Goal: Information Seeking & Learning: Learn about a topic

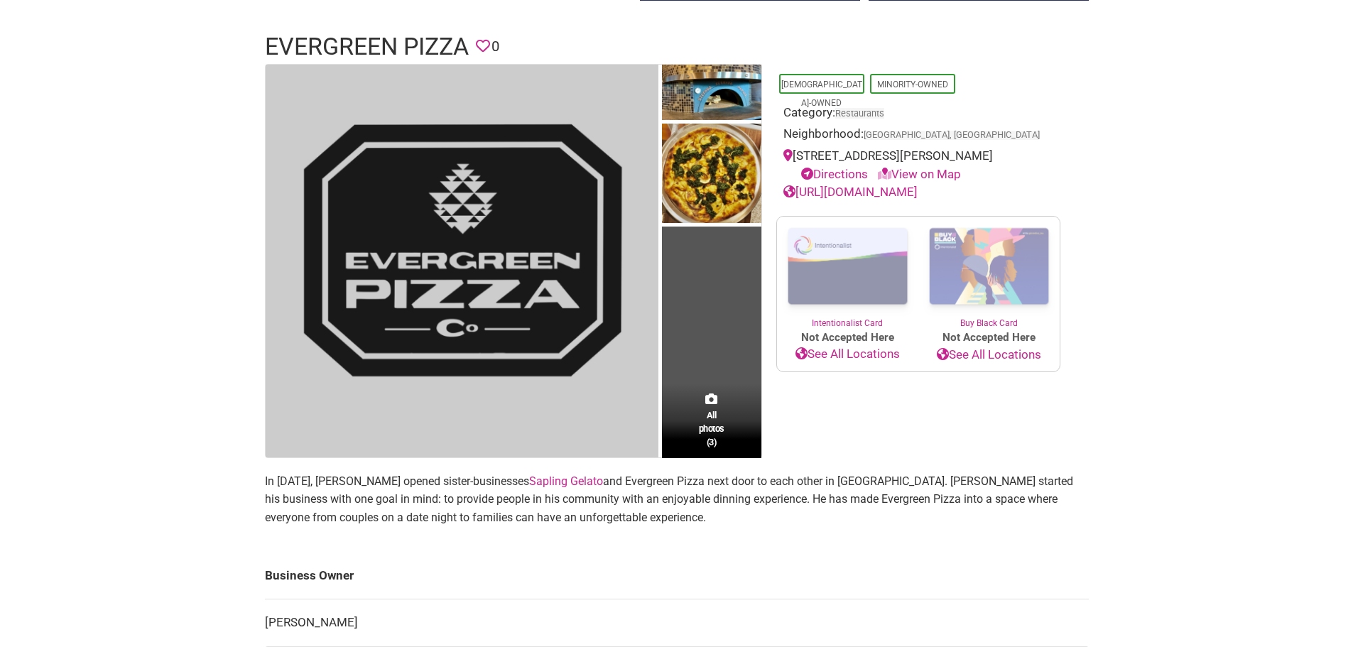
scroll to position [213, 0]
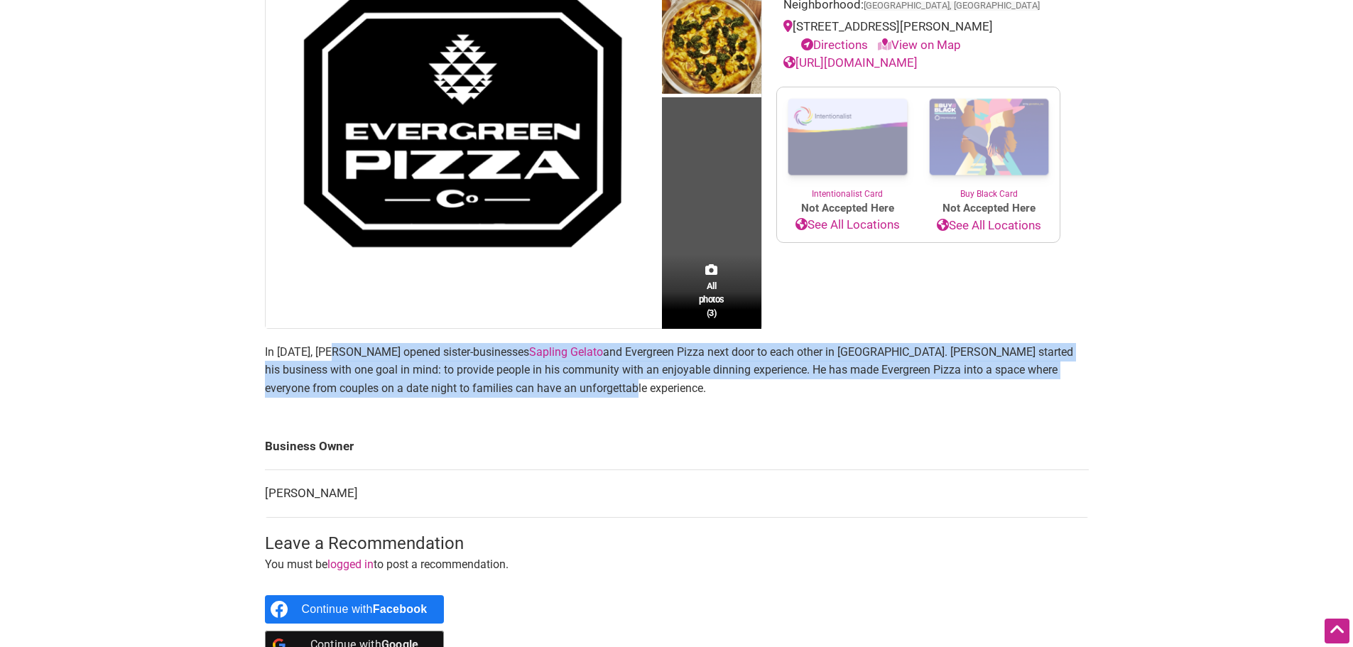
drag, startPoint x: 364, startPoint y: 352, endPoint x: 692, endPoint y: 394, distance: 330.1
click at [683, 393] on p "In [DATE], [PERSON_NAME] opened sister-businesses [PERSON_NAME] and Evergreen P…" at bounding box center [677, 370] width 824 height 55
click at [695, 394] on p "In [DATE], [PERSON_NAME] opened sister-businesses [PERSON_NAME] and Evergreen P…" at bounding box center [677, 370] width 824 height 55
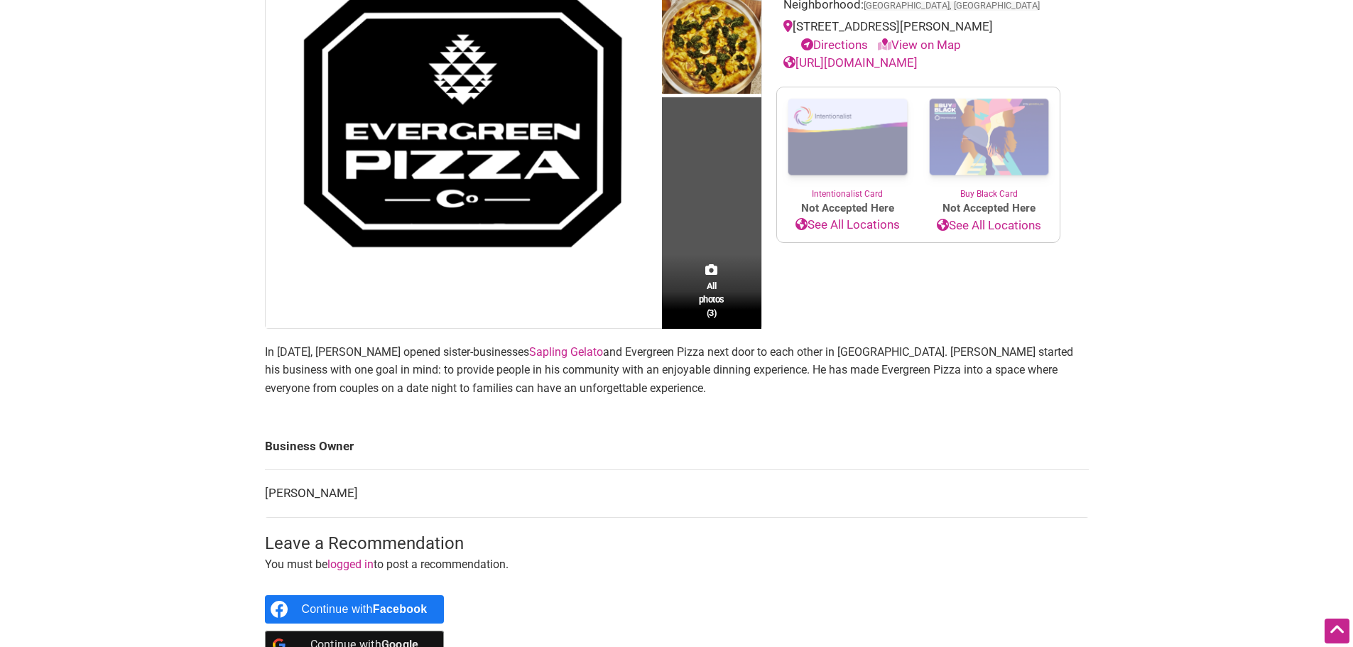
drag, startPoint x: 729, startPoint y: 388, endPoint x: 781, endPoint y: 396, distance: 52.5
click at [768, 394] on p "In [DATE], [PERSON_NAME] opened sister-businesses [PERSON_NAME] and Evergreen P…" at bounding box center [677, 370] width 824 height 55
click at [788, 398] on section "In [DATE], [PERSON_NAME] opened sister-businesses [PERSON_NAME] and Evergreen P…" at bounding box center [677, 376] width 824 height 66
drag, startPoint x: 480, startPoint y: 391, endPoint x: 728, endPoint y: 389, distance: 247.9
click at [728, 389] on p "In [DATE], [PERSON_NAME] opened sister-businesses [PERSON_NAME] and Evergreen P…" at bounding box center [677, 370] width 824 height 55
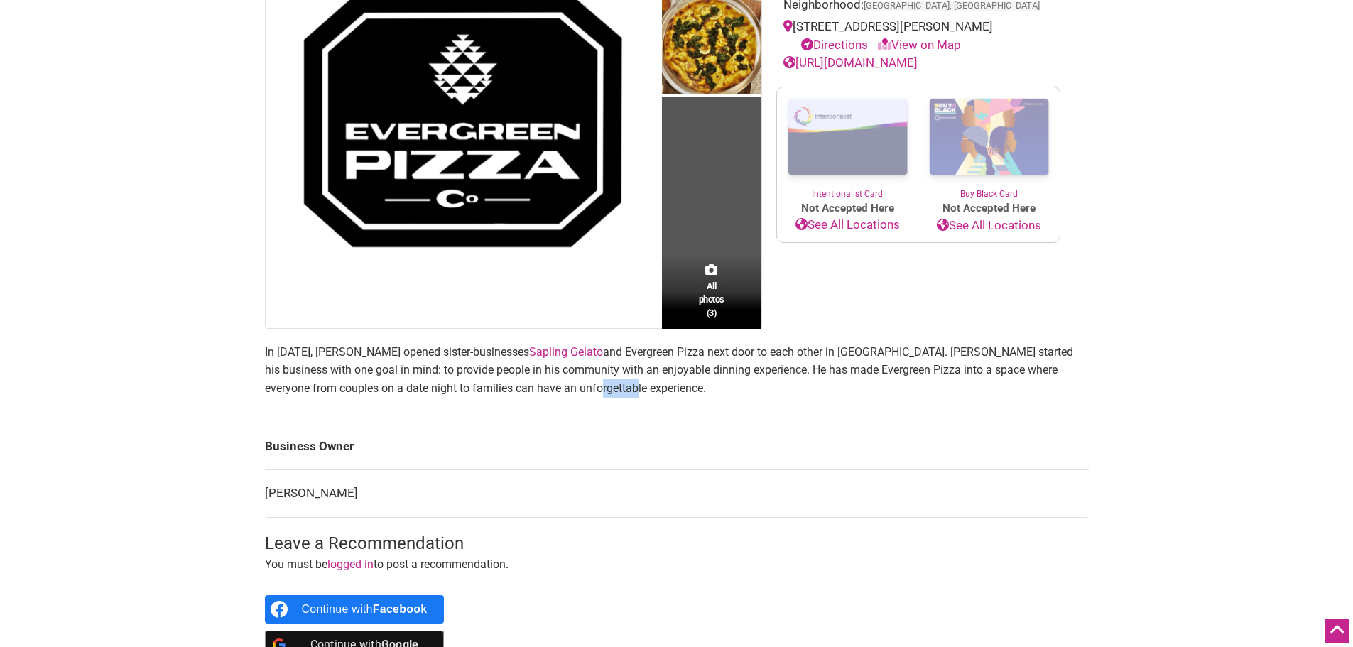
click at [732, 389] on p "In [DATE], [PERSON_NAME] opened sister-businesses [PERSON_NAME] and Evergreen P…" at bounding box center [677, 370] width 824 height 55
drag, startPoint x: 614, startPoint y: 389, endPoint x: 827, endPoint y: 399, distance: 214.0
click at [805, 392] on p "In [DATE], [PERSON_NAME] opened sister-businesses [PERSON_NAME] and Evergreen P…" at bounding box center [677, 370] width 824 height 55
click at [828, 399] on section "In [DATE], [PERSON_NAME] opened sister-businesses [PERSON_NAME] and Evergreen P…" at bounding box center [677, 376] width 824 height 66
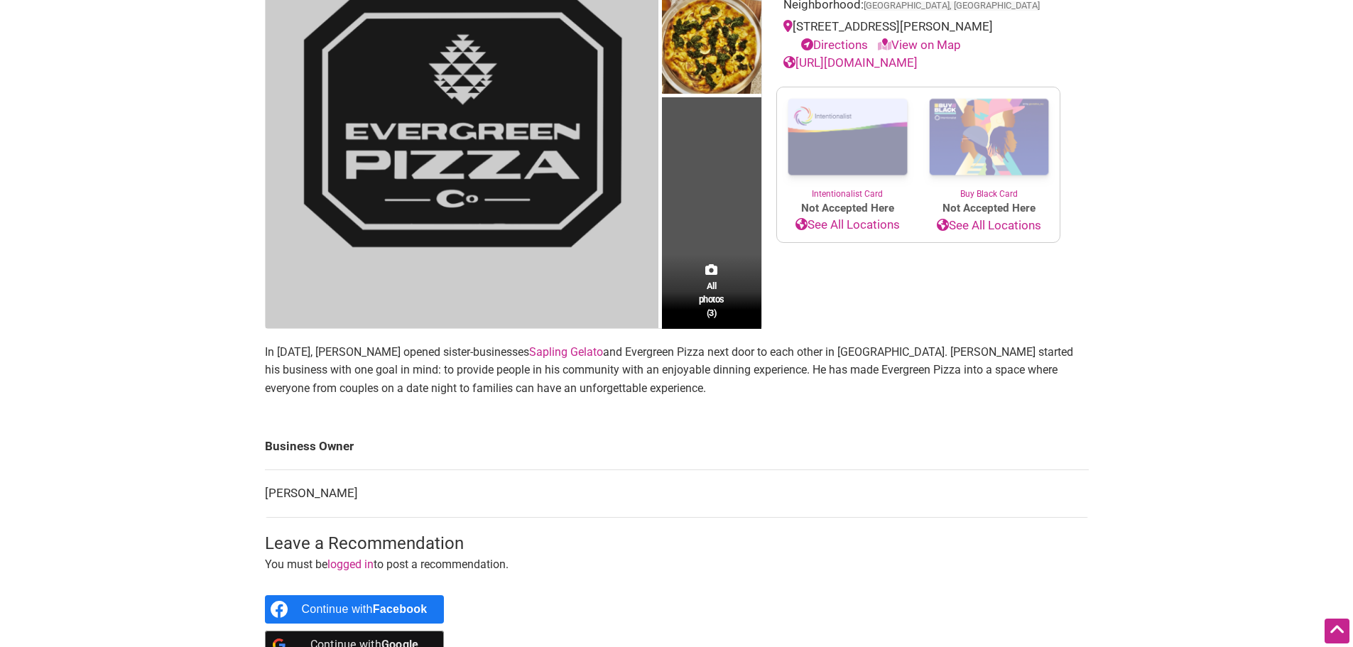
scroll to position [0, 0]
